Goal: Task Accomplishment & Management: Manage account settings

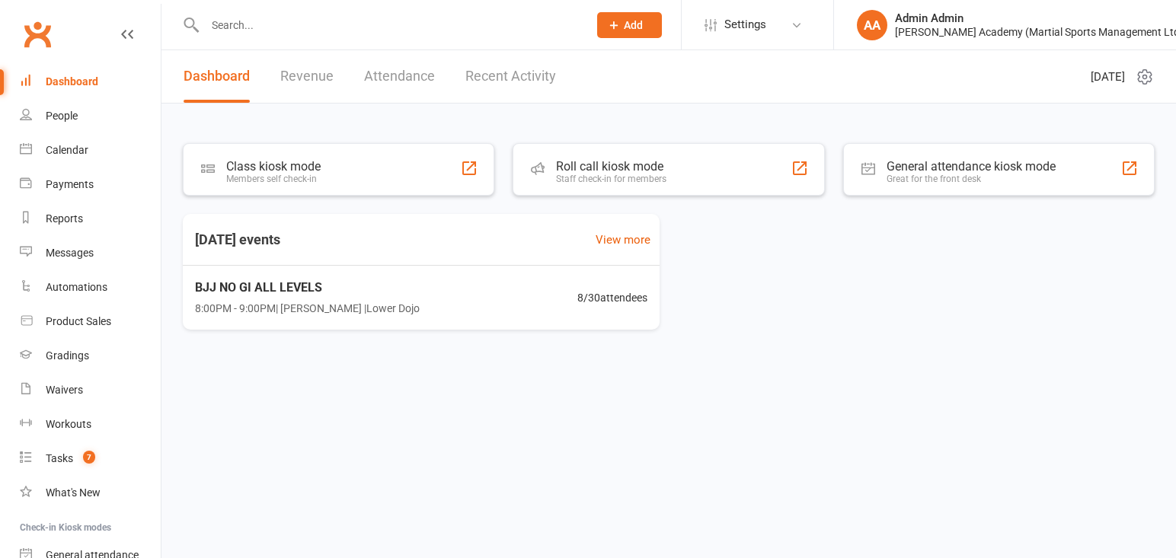
click at [537, 23] on input "text" at bounding box center [388, 24] width 377 height 21
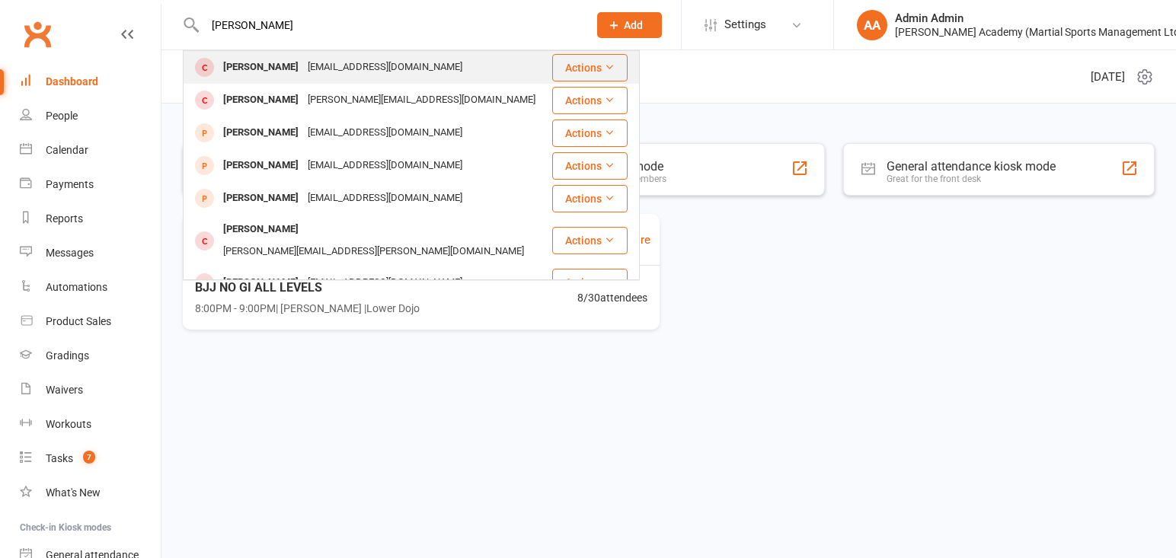
type input "[PERSON_NAME]"
click at [349, 72] on div "[EMAIL_ADDRESS][DOMAIN_NAME]" at bounding box center [385, 67] width 164 height 22
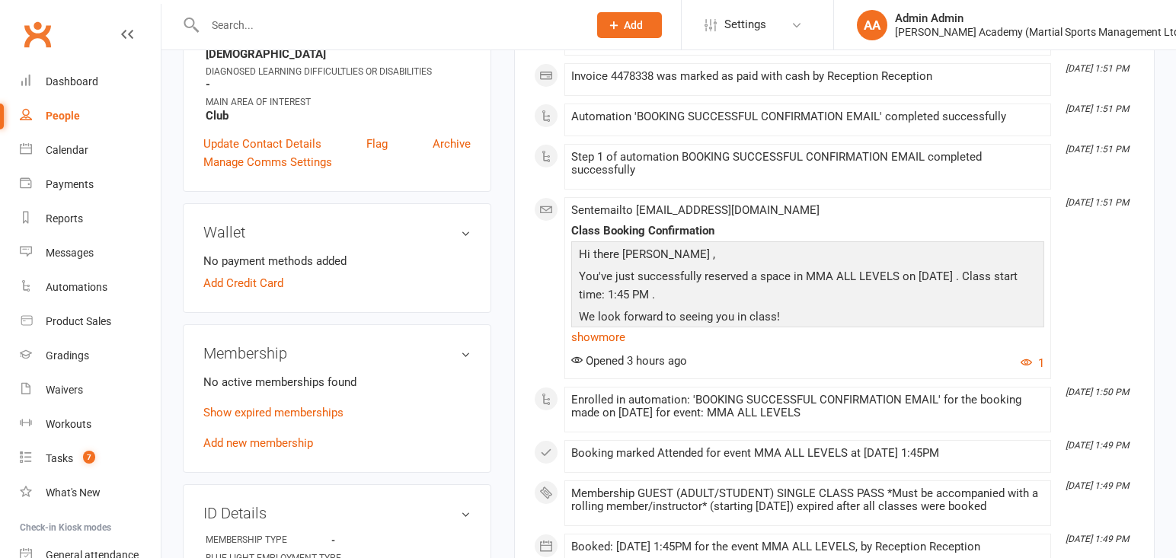
scroll to position [383, 0]
click at [289, 447] on link "Add new membership" at bounding box center [258, 442] width 110 height 14
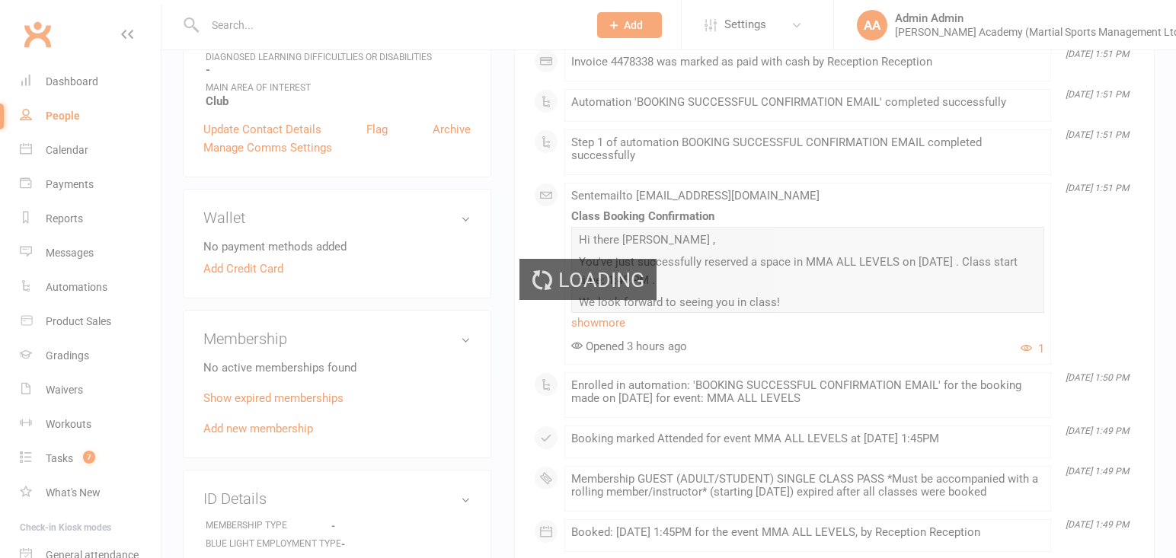
scroll to position [396, 0]
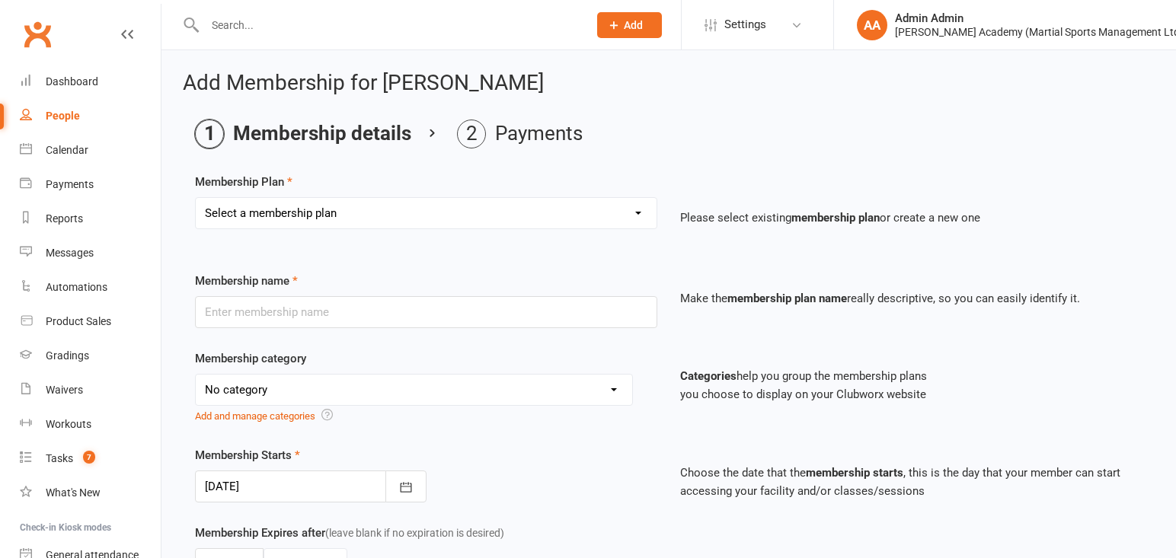
select select "10"
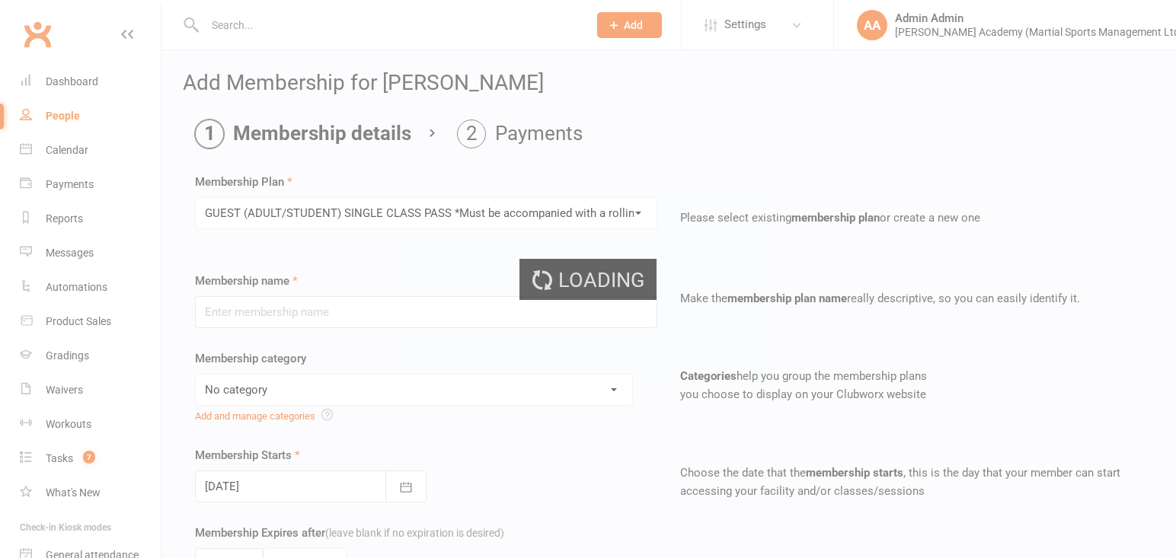
type input "GUEST (ADULT/STUDENT) SINGLE CLASS PASS *Must be accompanied with a rolling mem…"
select select "7"
type input "1"
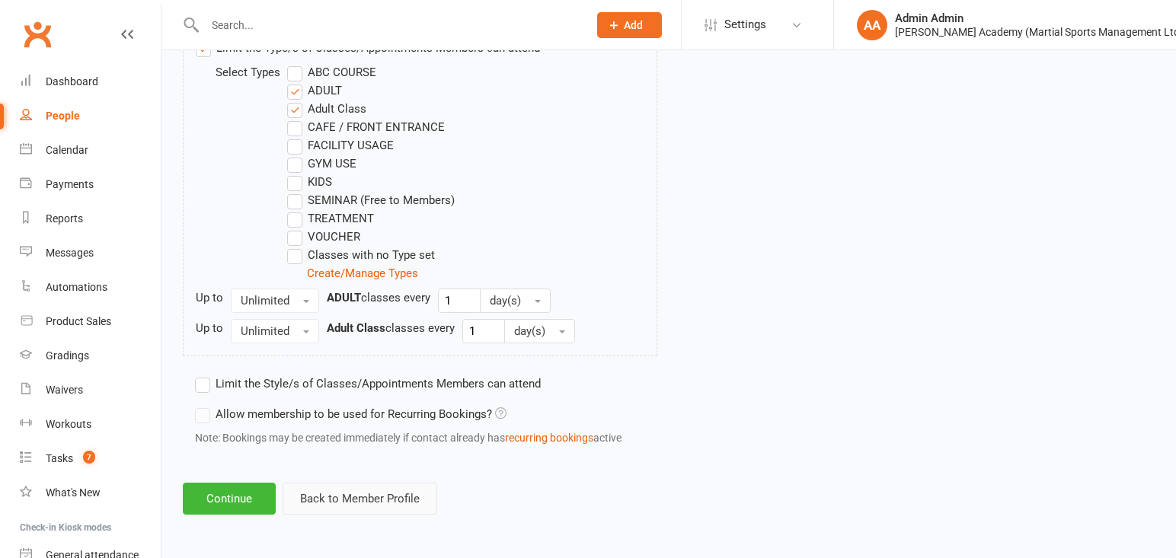
scroll to position [824, 0]
click at [245, 505] on button "Continue" at bounding box center [229, 499] width 93 height 32
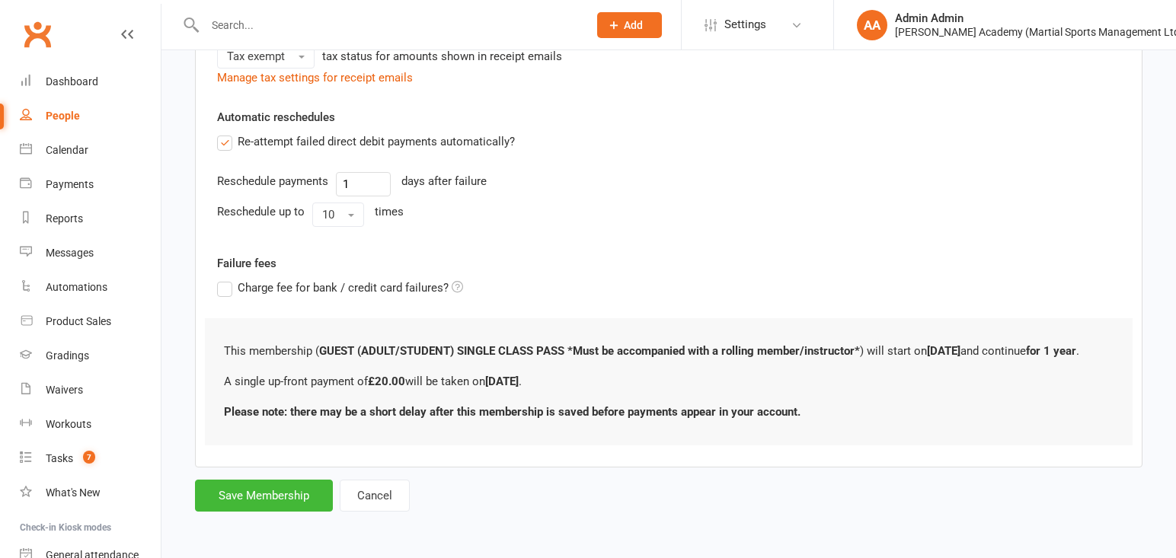
scroll to position [397, 0]
click at [324, 502] on button "Save Membership" at bounding box center [264, 496] width 138 height 32
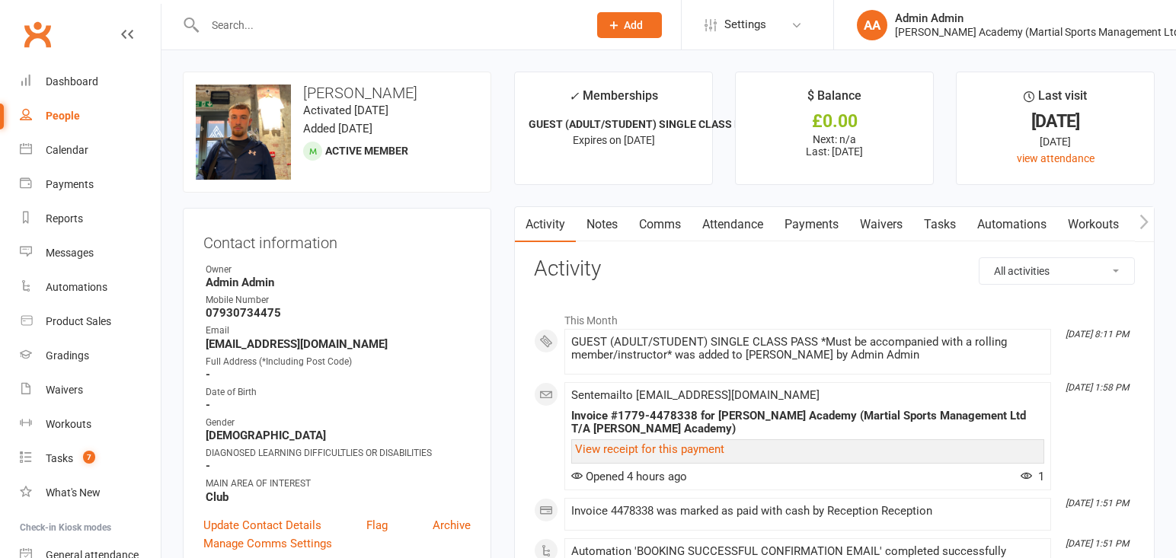
click at [713, 222] on link "Attendance" at bounding box center [732, 224] width 82 height 35
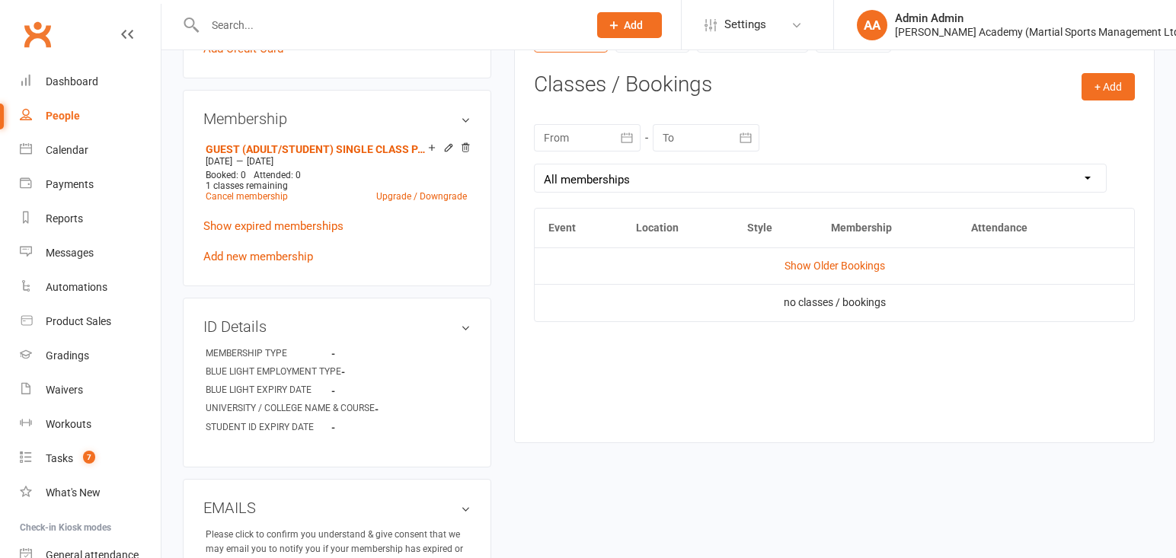
scroll to position [617, 0]
click at [1071, 85] on h3 "Classes / Bookings" at bounding box center [834, 84] width 601 height 24
click at [1103, 87] on button "+ Add" at bounding box center [1107, 85] width 53 height 27
click at [1063, 120] on link "Book Event" at bounding box center [1058, 120] width 151 height 30
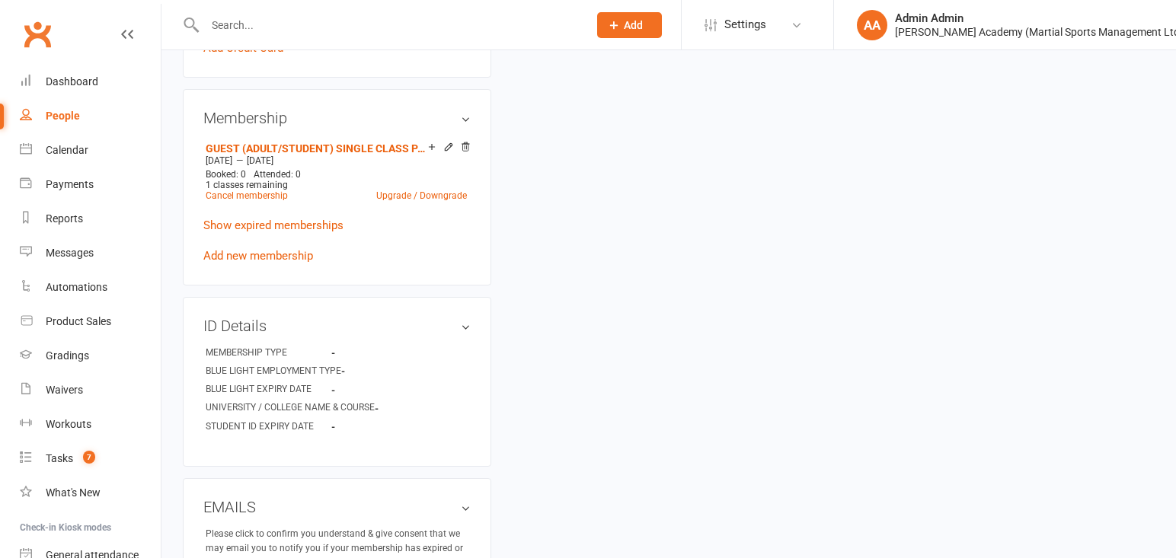
scroll to position [133, 0]
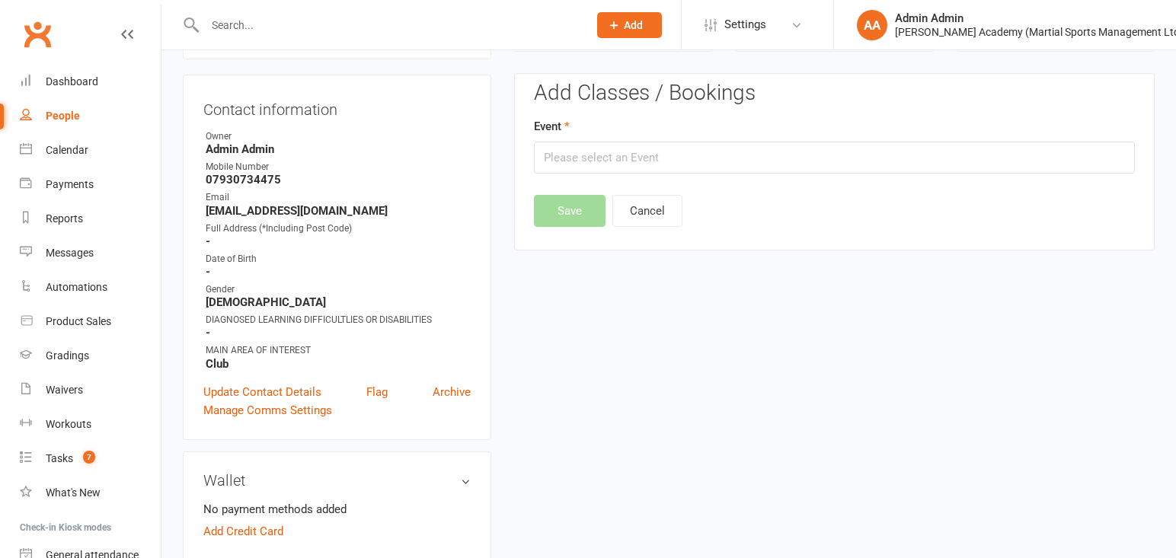
click at [906, 133] on div "Event" at bounding box center [834, 145] width 601 height 56
click at [902, 157] on input "text" at bounding box center [834, 158] width 601 height 32
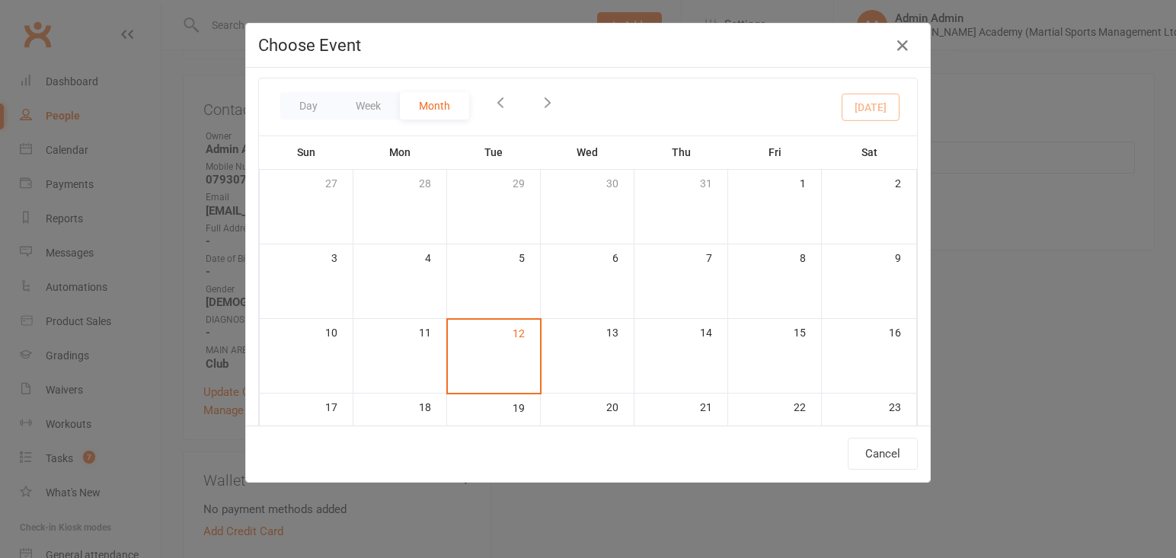
scroll to position [0, 0]
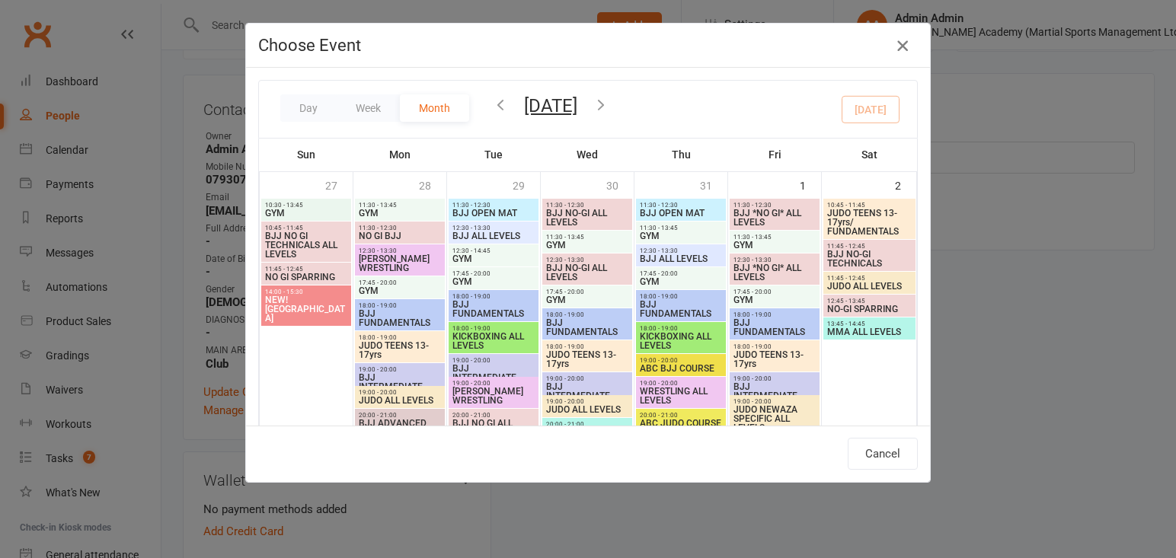
click at [898, 45] on icon "button" at bounding box center [902, 46] width 18 height 18
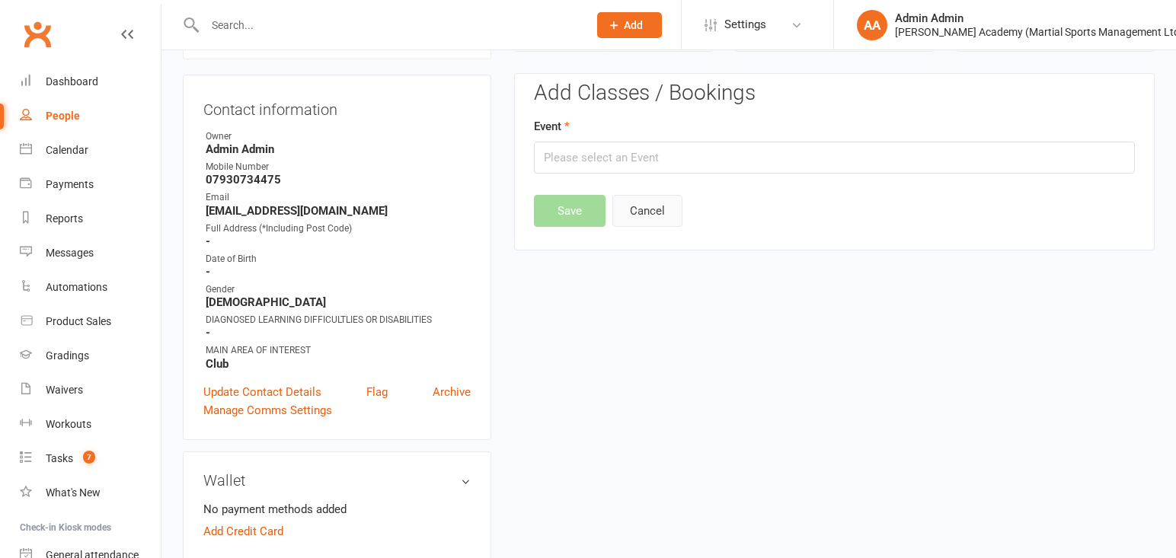
click at [634, 212] on button "Cancel" at bounding box center [647, 211] width 70 height 32
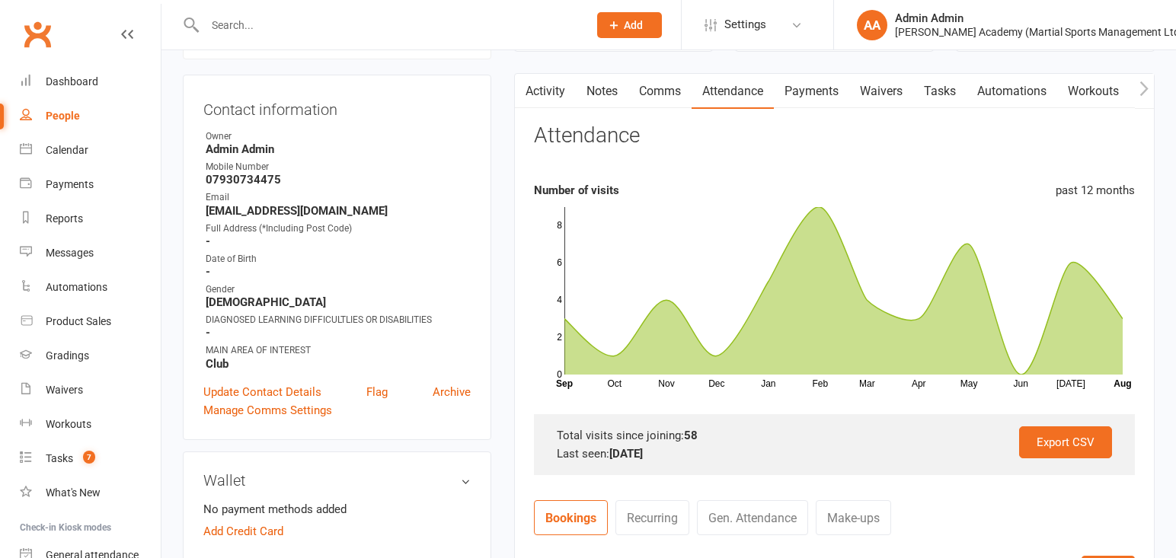
click at [815, 92] on link "Payments" at bounding box center [811, 91] width 75 height 35
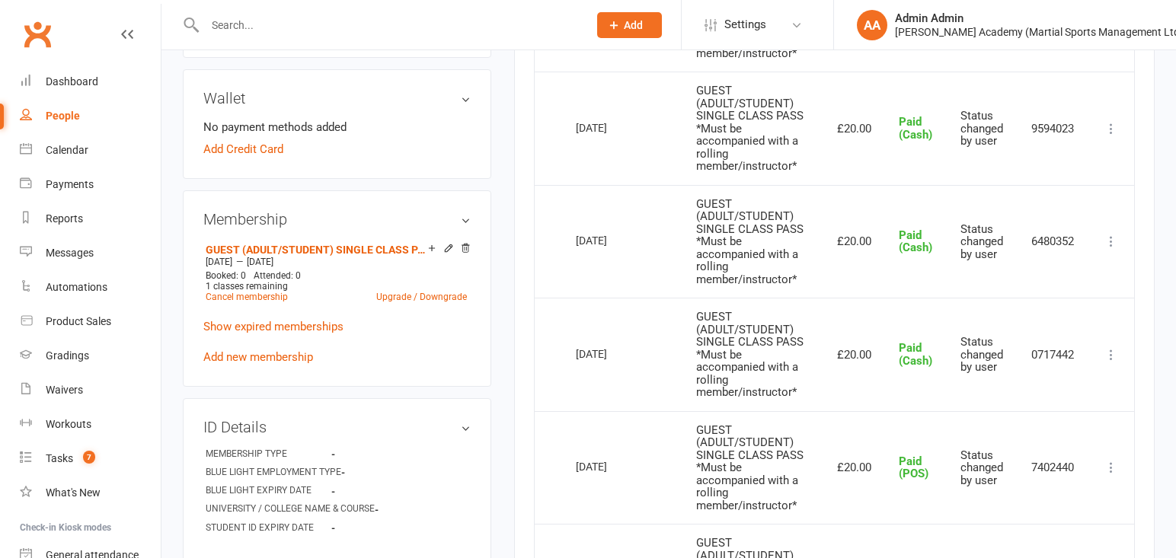
scroll to position [611, 0]
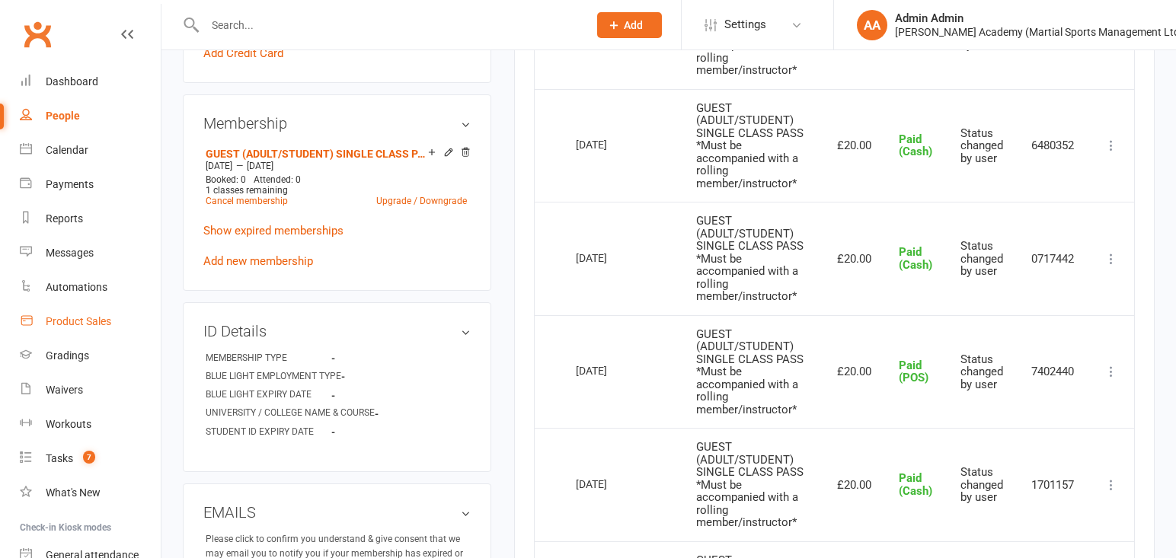
click at [76, 323] on div "Product Sales" at bounding box center [78, 321] width 65 height 12
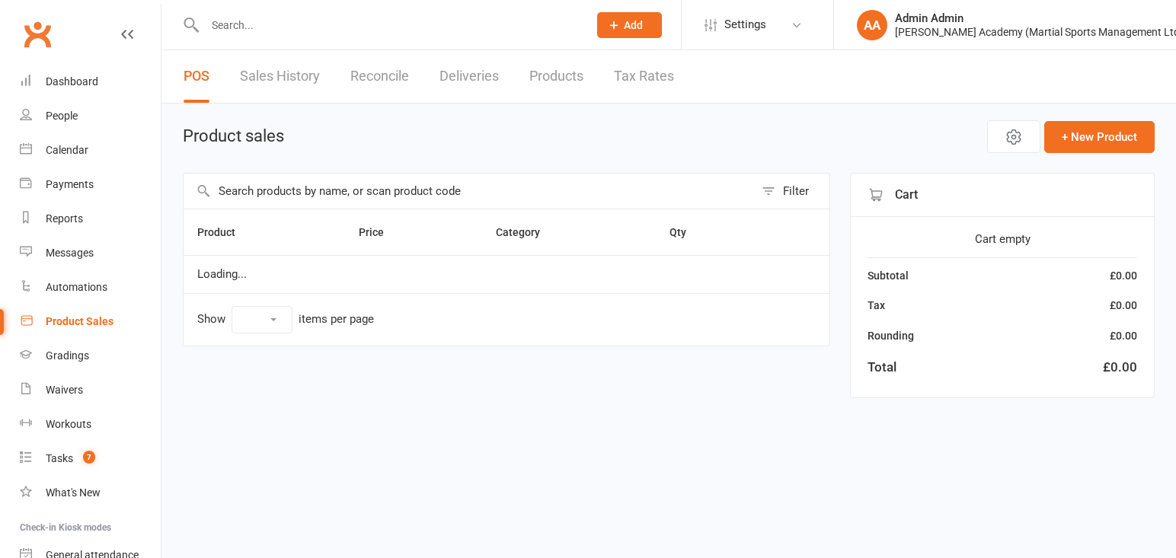
select select "100"
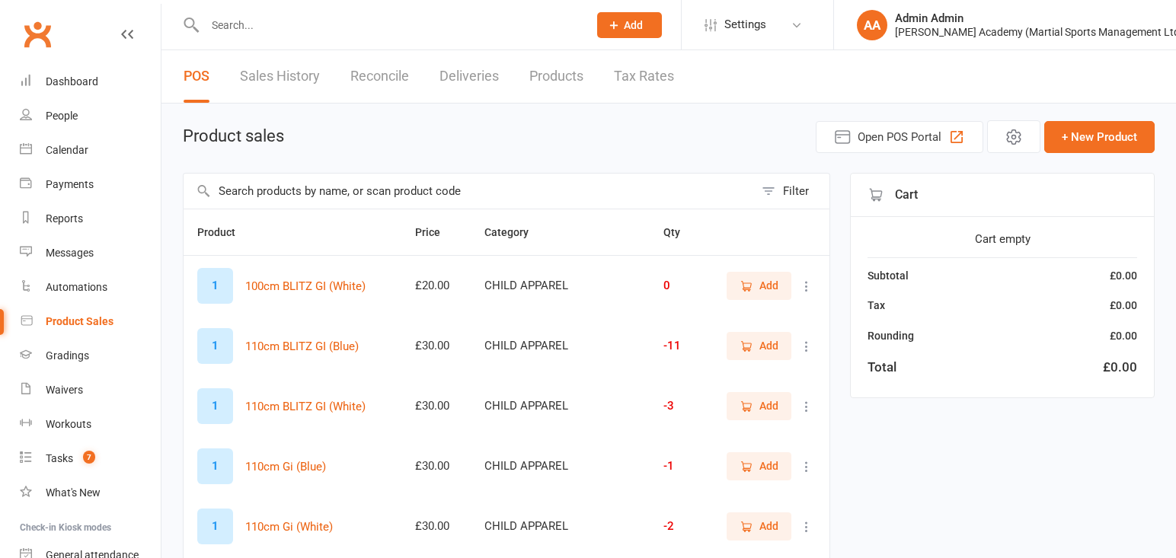
click at [338, 198] on input "text" at bounding box center [469, 191] width 570 height 35
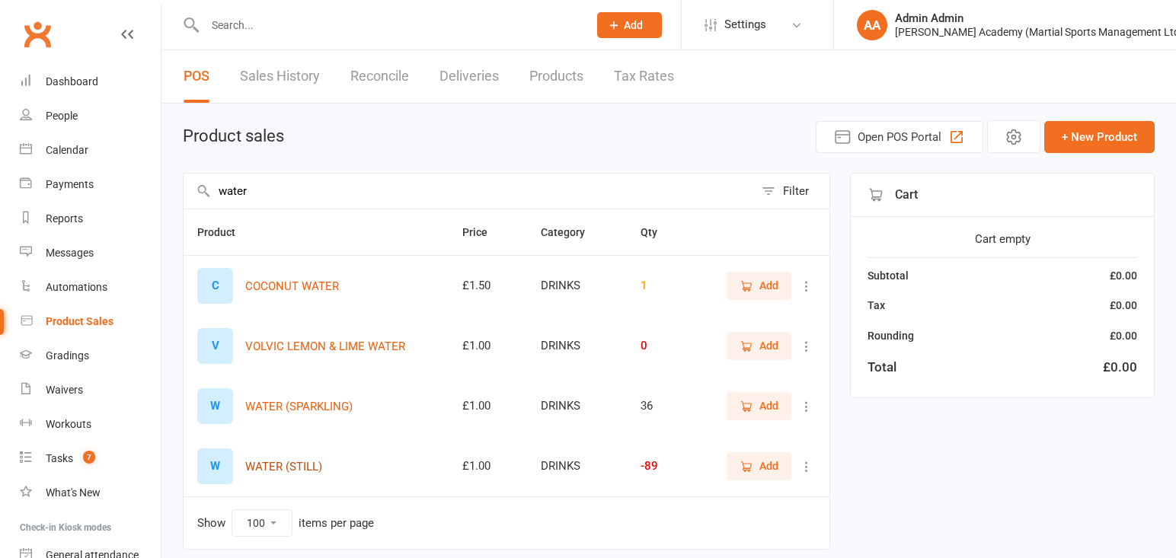
type input "water"
click at [305, 473] on button "WATER (STILL)" at bounding box center [283, 467] width 77 height 18
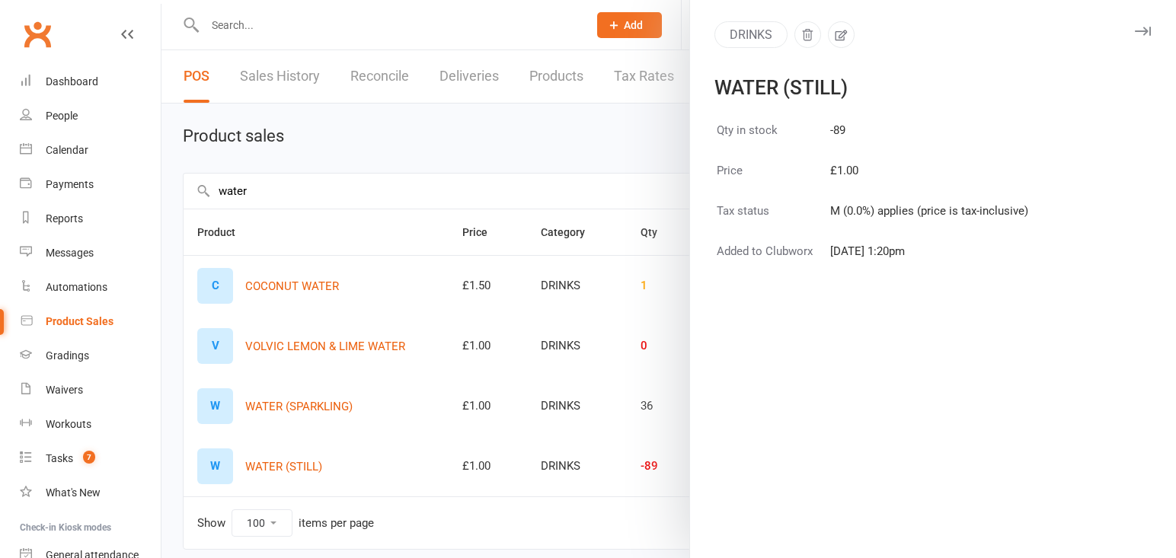
click at [465, 406] on div at bounding box center [668, 279] width 1014 height 558
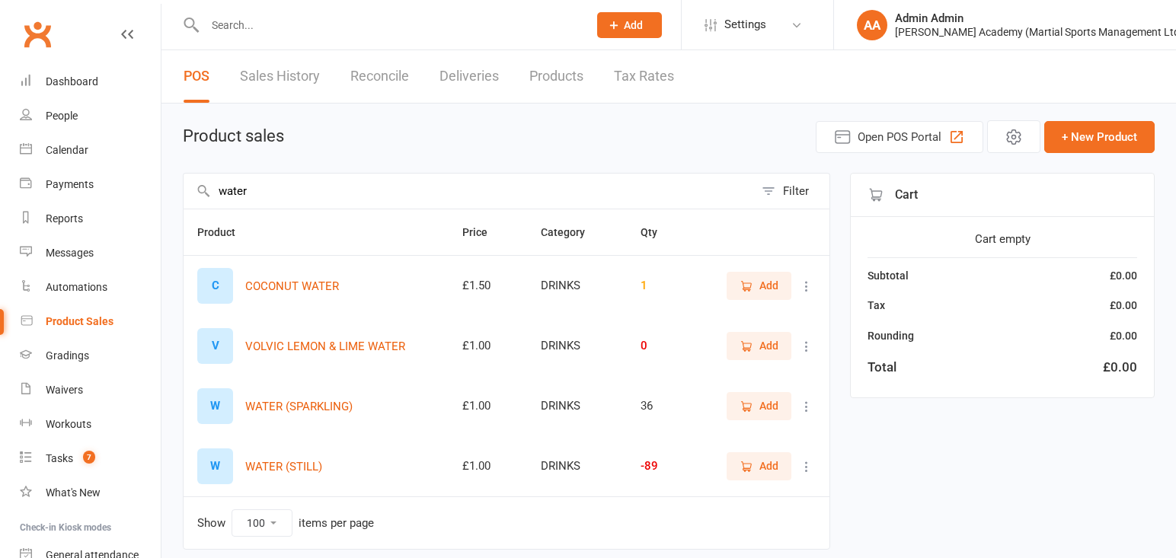
click at [768, 472] on span "Add" at bounding box center [768, 466] width 19 height 17
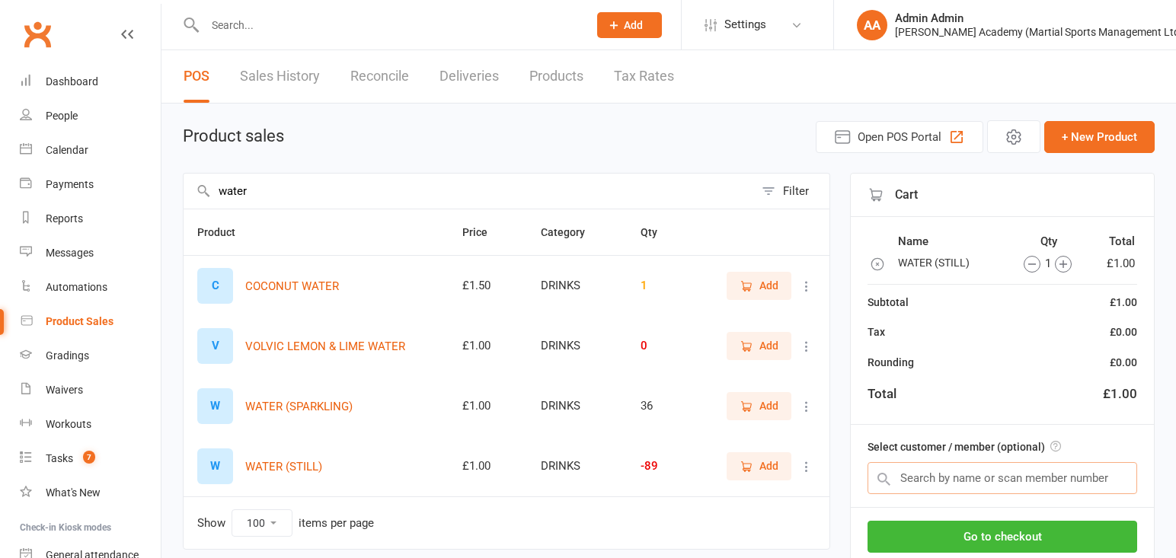
click at [905, 485] on input "text" at bounding box center [1002, 478] width 270 height 32
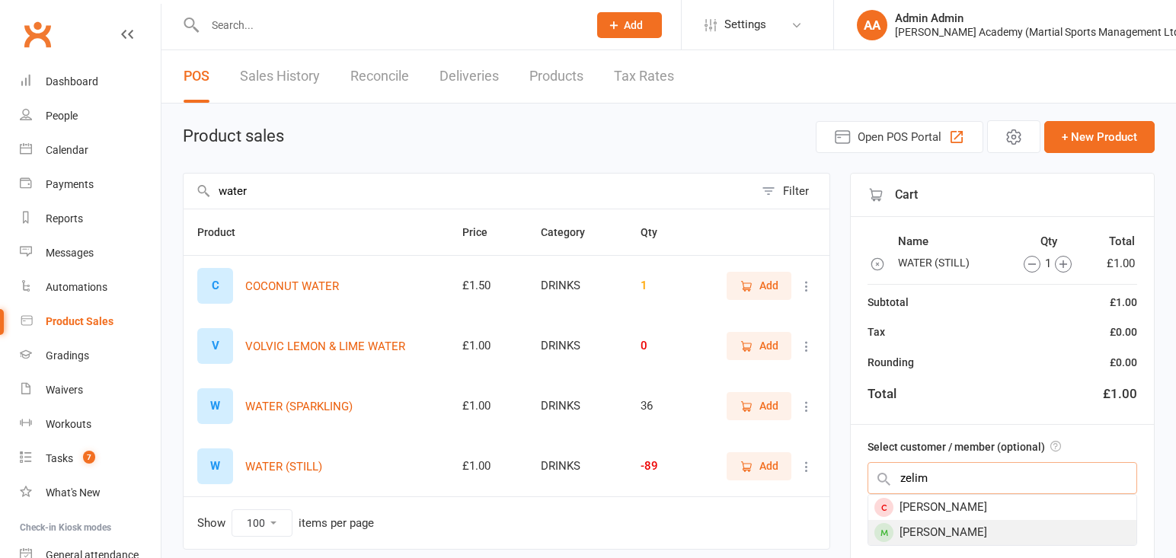
type input "zelim"
click at [932, 538] on div "[PERSON_NAME]" at bounding box center [1002, 532] width 268 height 25
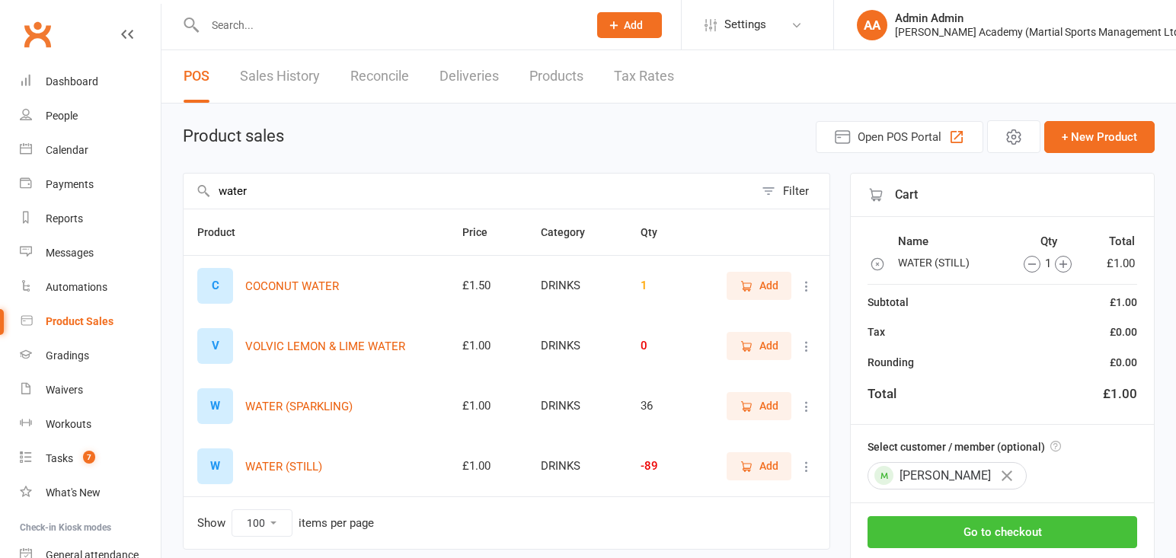
click at [973, 543] on button "Go to checkout" at bounding box center [1002, 532] width 270 height 32
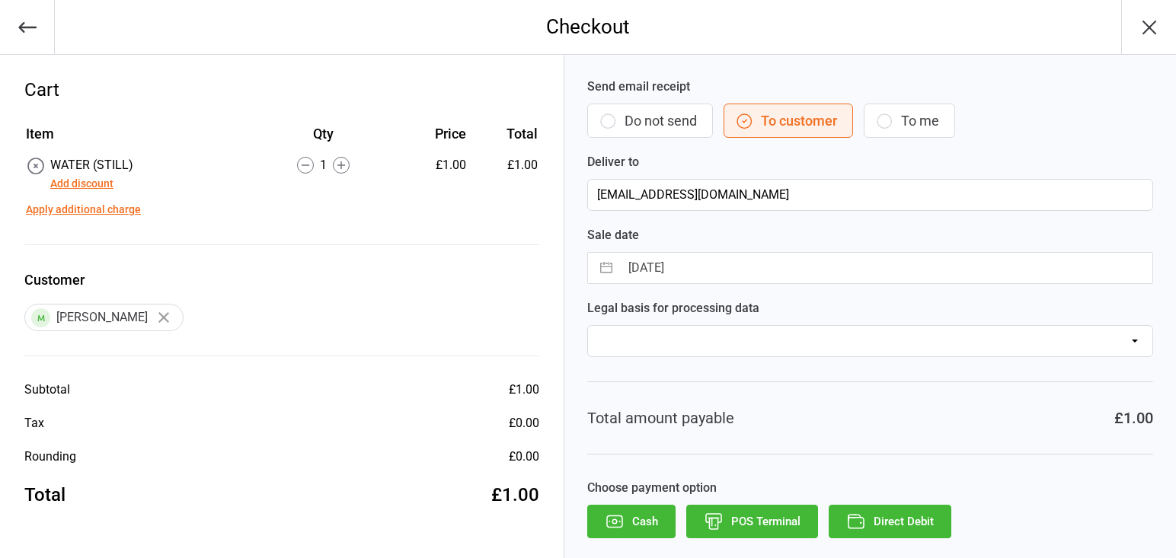
click at [770, 528] on button "POS Terminal" at bounding box center [752, 522] width 132 height 34
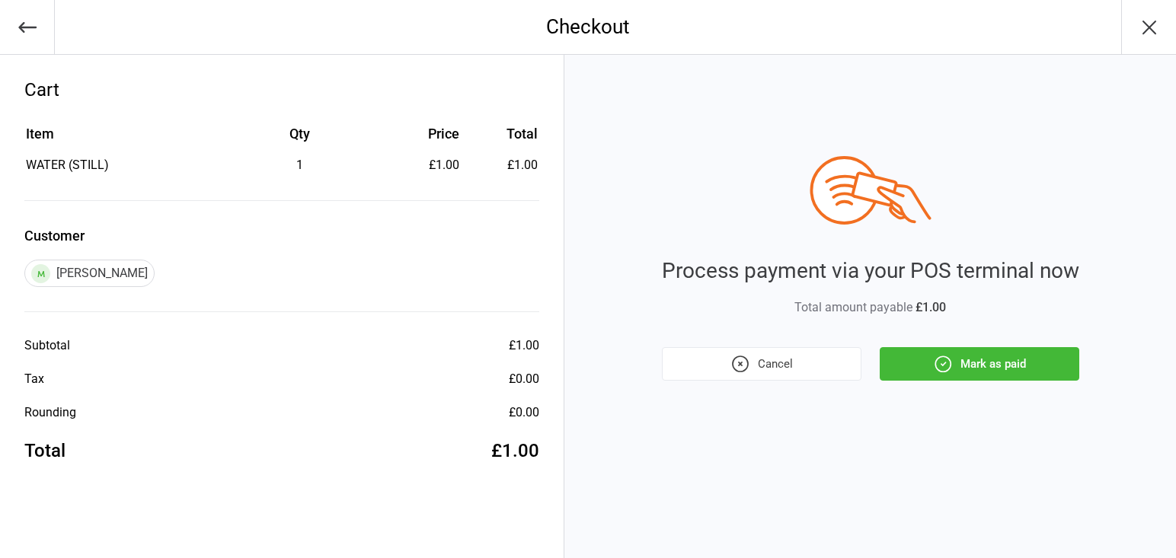
click at [985, 351] on button "Mark as paid" at bounding box center [978, 364] width 199 height 34
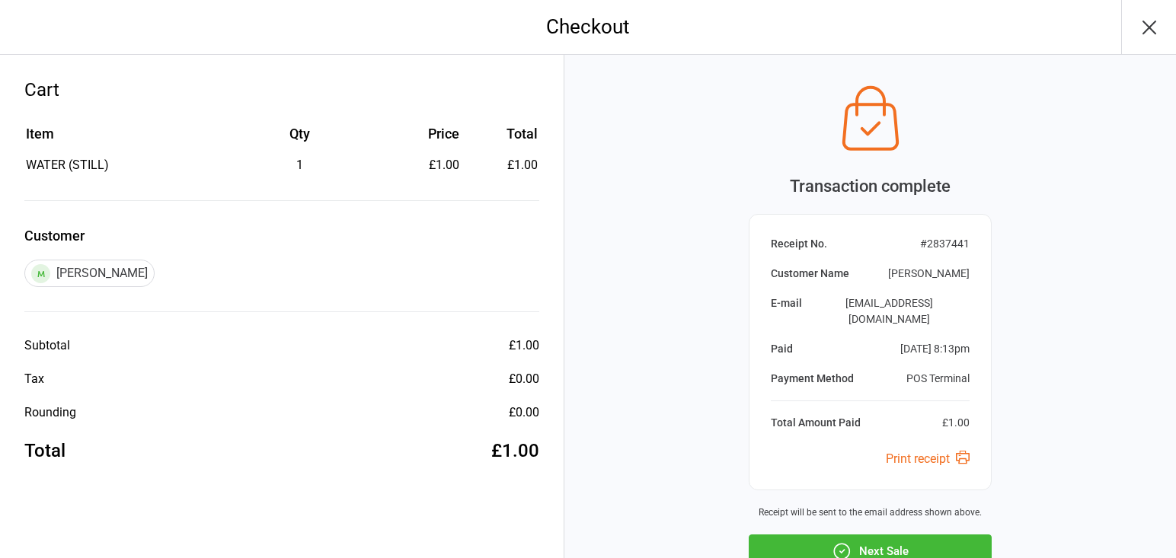
click at [899, 535] on button "Next Sale" at bounding box center [869, 552] width 243 height 34
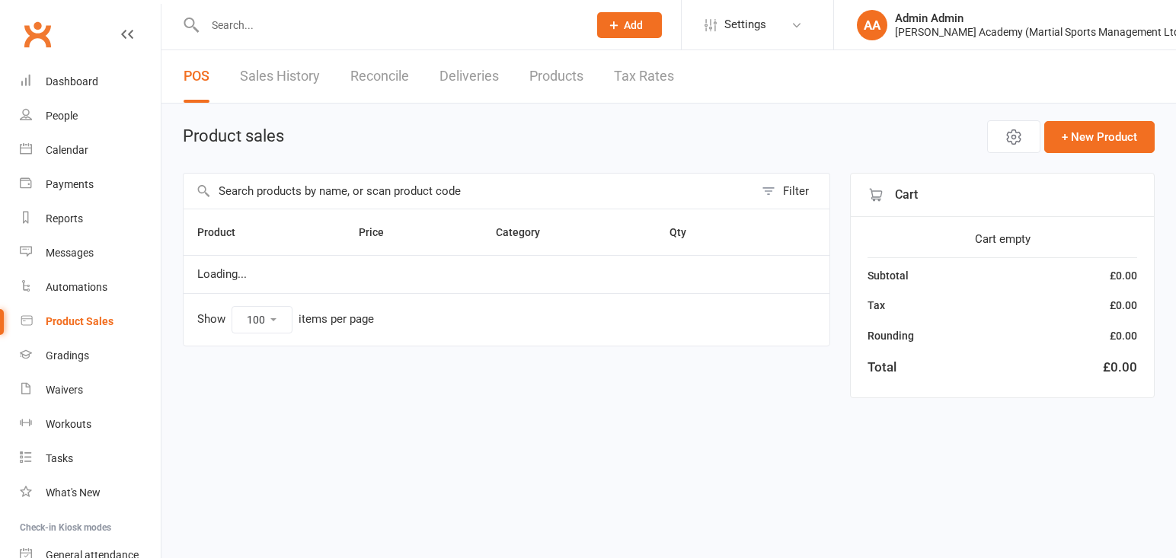
select select "100"
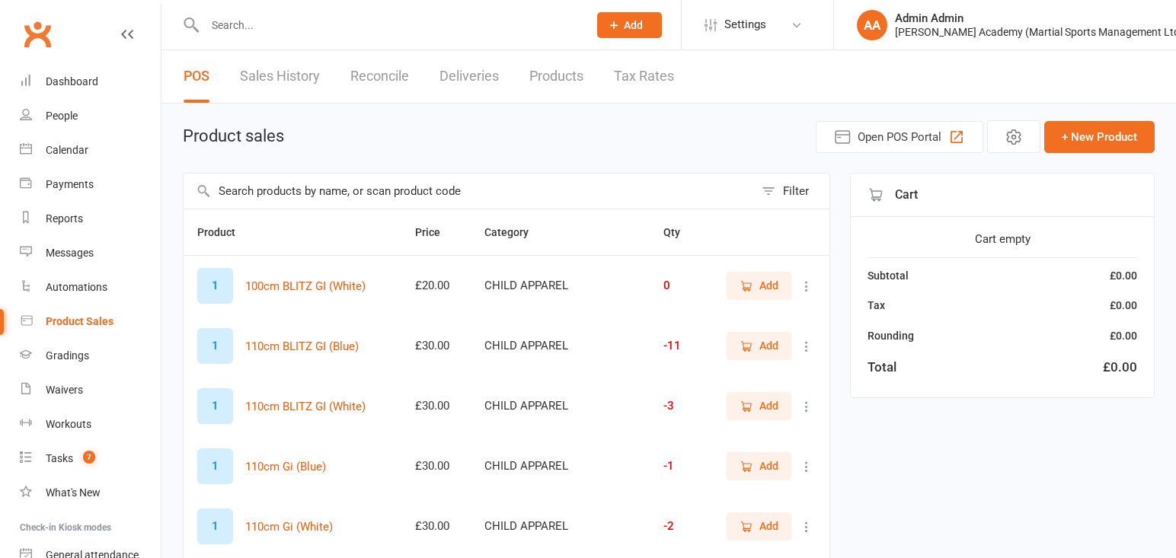
click at [306, 197] on input "text" at bounding box center [469, 191] width 570 height 35
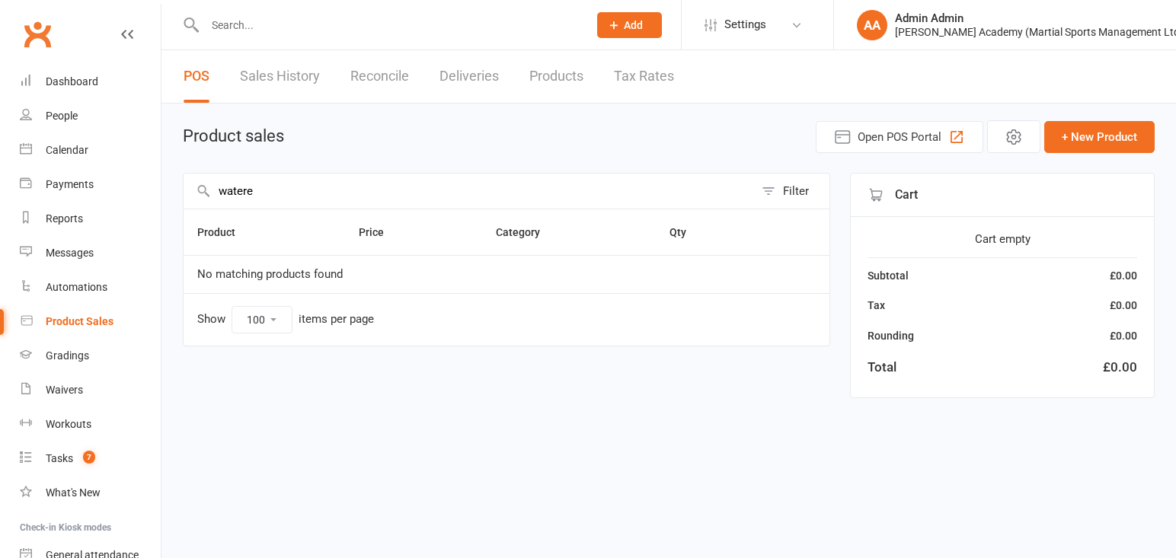
type input "water"
drag, startPoint x: 324, startPoint y: 254, endPoint x: 334, endPoint y: 37, distance: 218.0
click at [334, 37] on div at bounding box center [380, 24] width 394 height 49
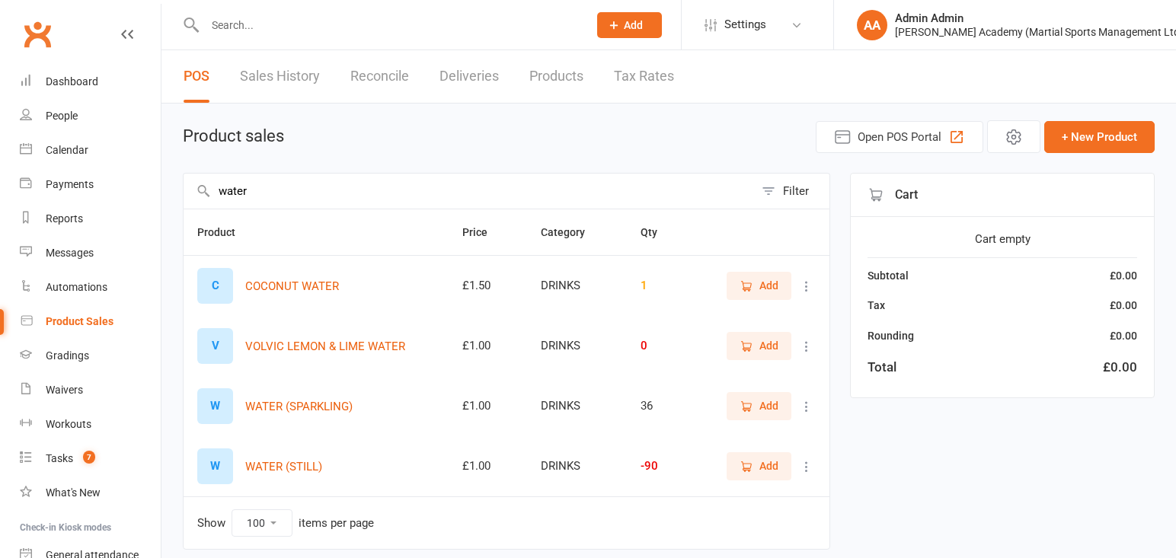
click at [334, 36] on div at bounding box center [380, 24] width 394 height 49
click at [327, 24] on input "text" at bounding box center [388, 24] width 377 height 21
click at [81, 78] on div "Dashboard" at bounding box center [72, 81] width 53 height 12
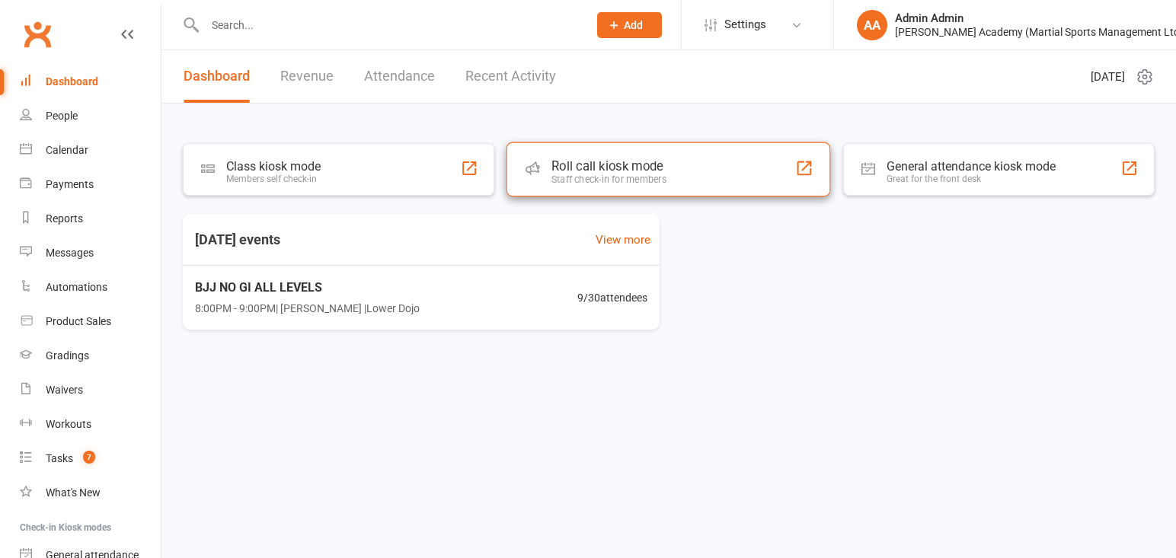
drag, startPoint x: 614, startPoint y: 155, endPoint x: 578, endPoint y: 158, distance: 36.6
click at [614, 155] on div "Roll call kiosk mode Staff check-in for members" at bounding box center [668, 169] width 324 height 55
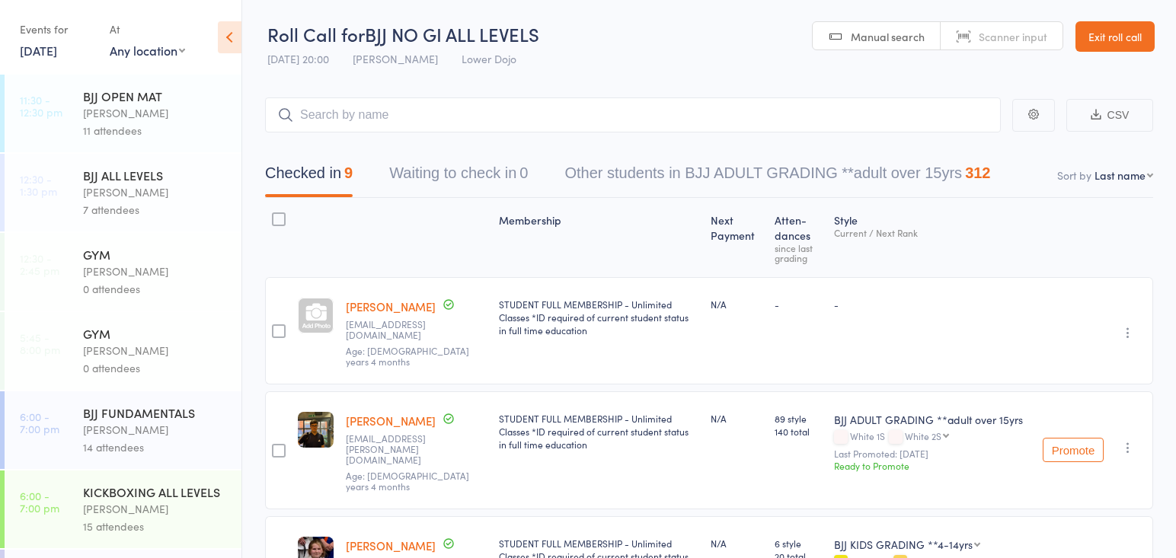
click at [139, 496] on div "KICKBOXING ALL LEVELS" at bounding box center [155, 492] width 145 height 17
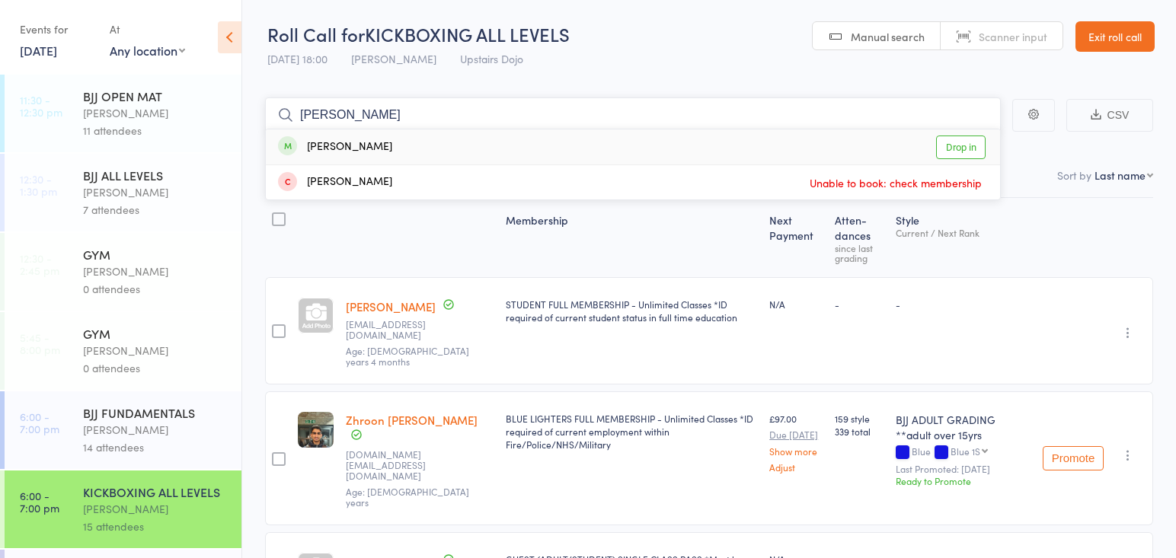
type input "duffy"
click at [959, 144] on link "Drop in" at bounding box center [960, 148] width 49 height 24
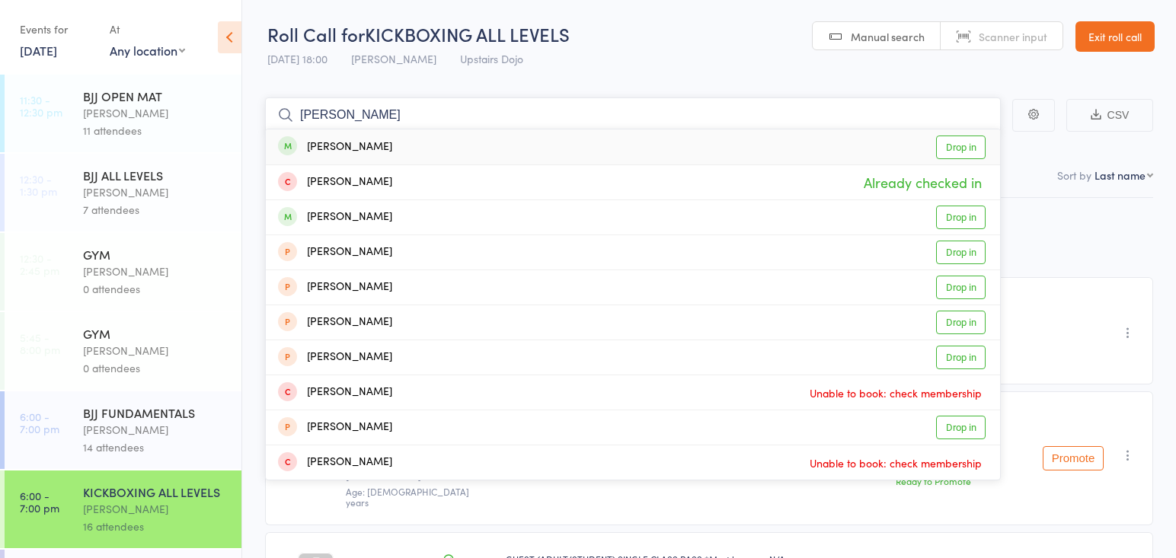
type input "archie hayne"
click at [955, 142] on link "Drop in" at bounding box center [960, 148] width 49 height 24
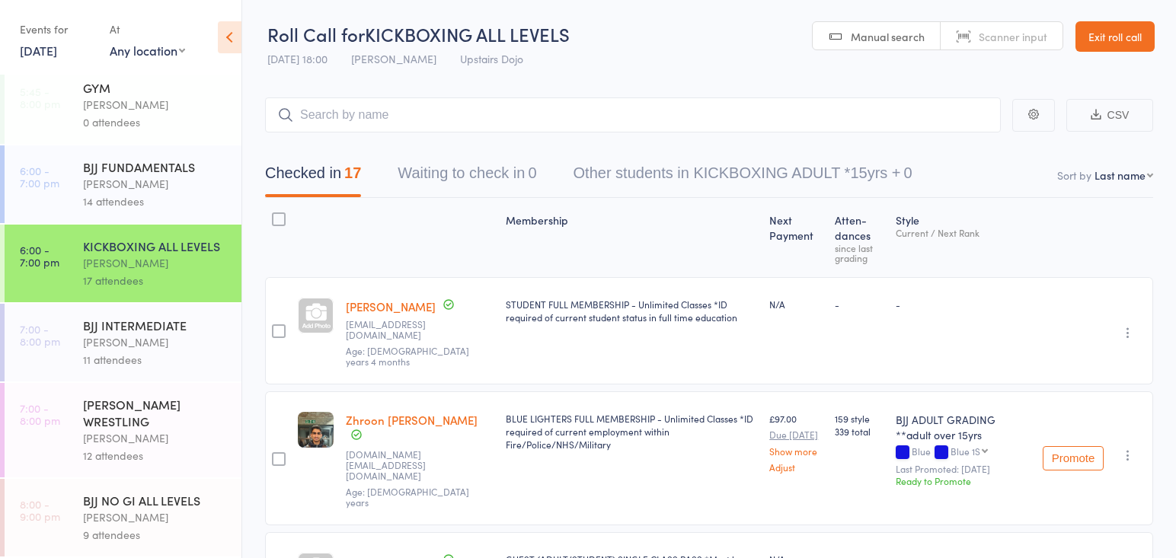
scroll to position [246, 0]
click at [138, 346] on div "Thomas Buckmaster" at bounding box center [155, 343] width 145 height 18
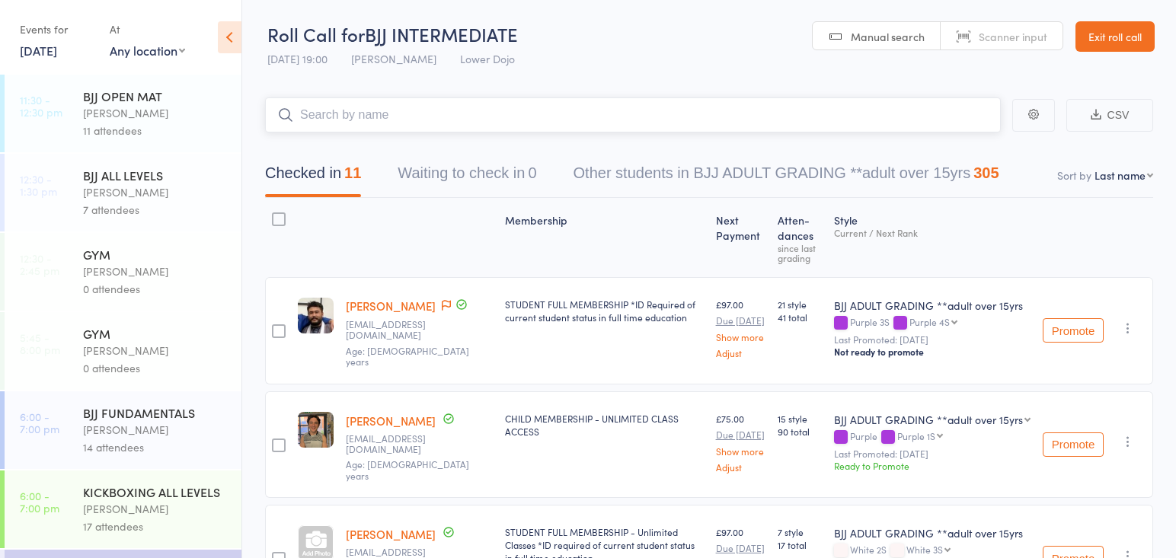
click at [397, 113] on input "search" at bounding box center [633, 114] width 736 height 35
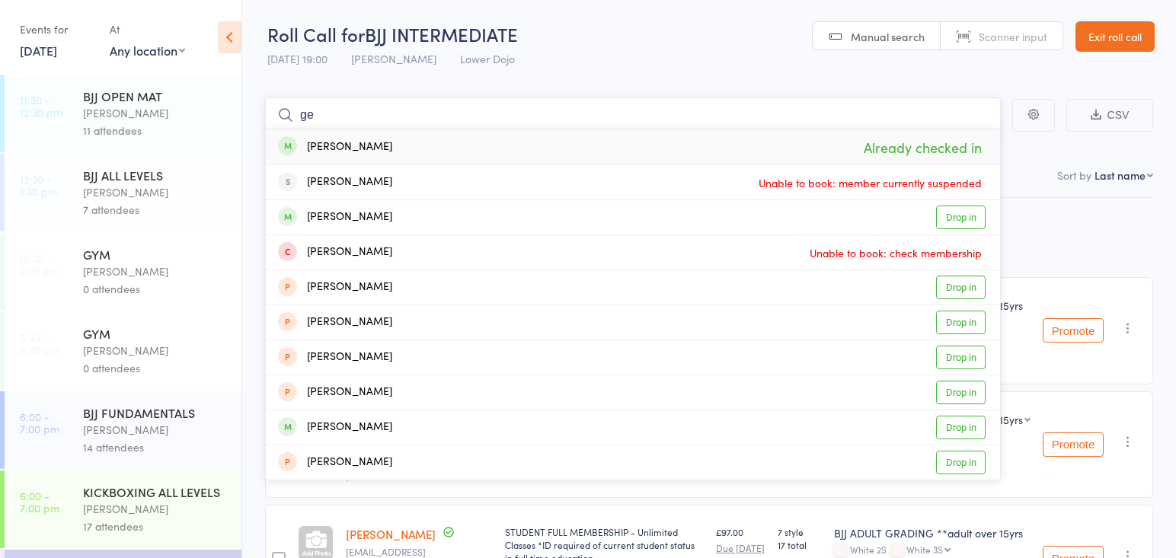
type input "g"
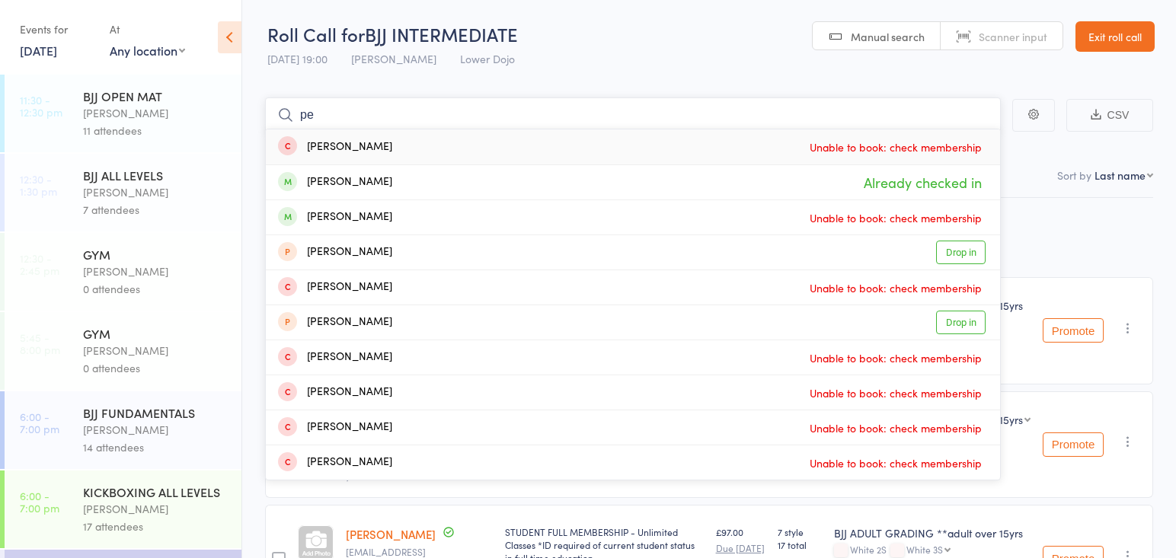
type input "p"
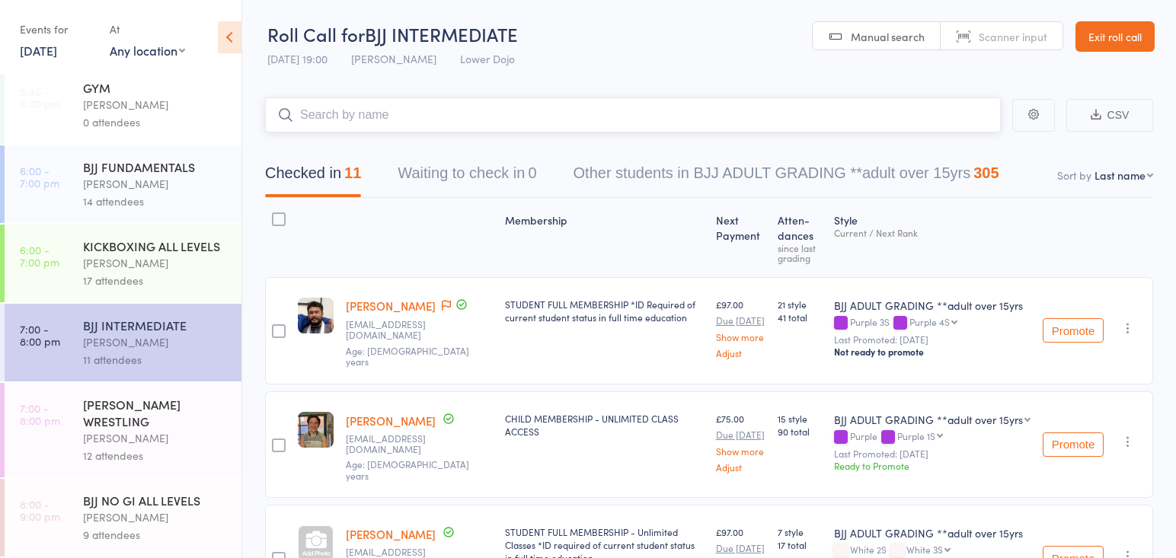
scroll to position [246, 0]
click at [167, 250] on div "KICKBOXING ALL LEVELS" at bounding box center [155, 246] width 145 height 17
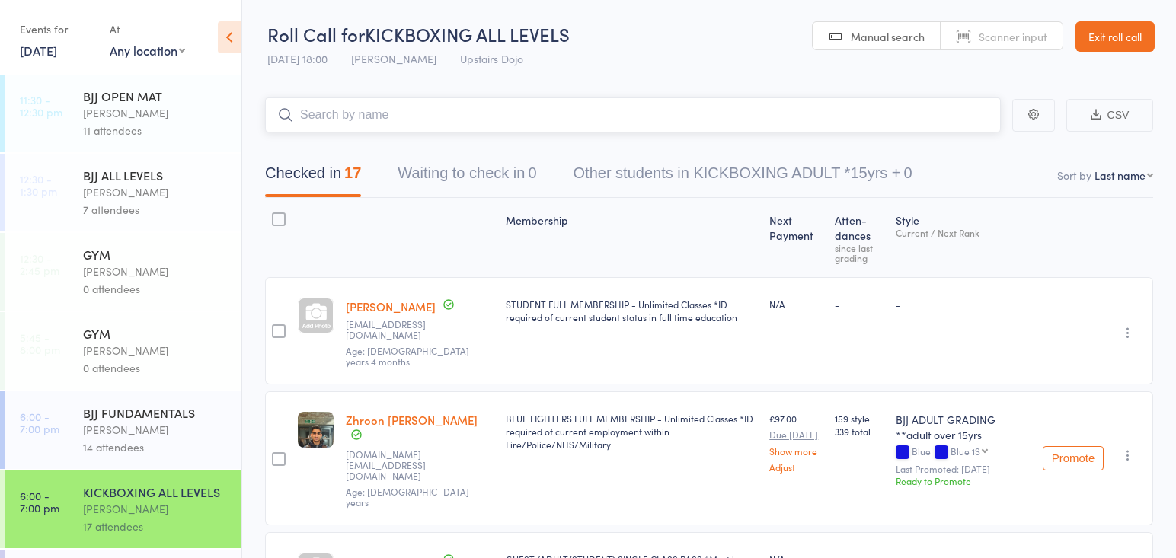
click at [440, 110] on input "search" at bounding box center [633, 114] width 736 height 35
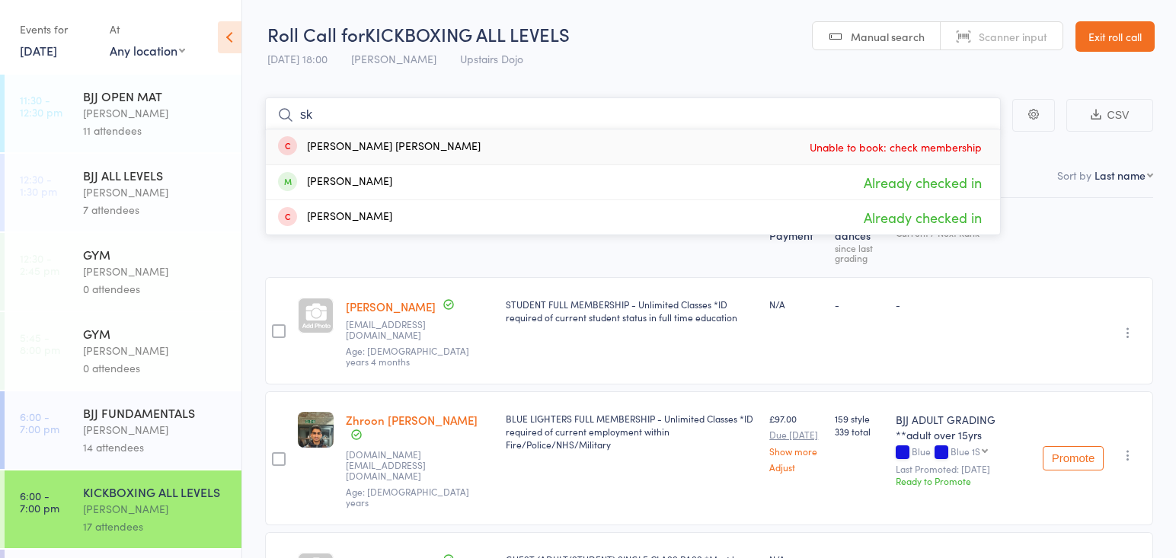
type input "s"
